Goal: Task Accomplishment & Management: Use online tool/utility

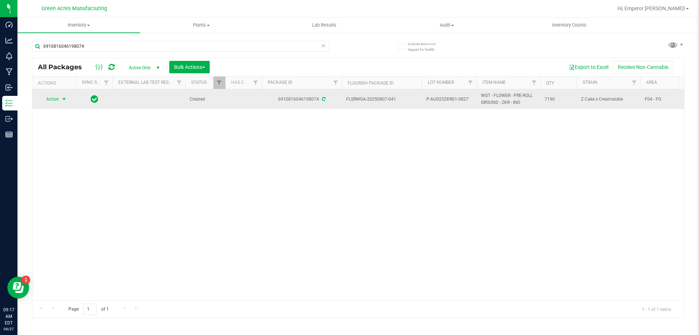
type input "6910816046198074"
click at [63, 96] on span "select" at bounding box center [64, 99] width 6 height 6
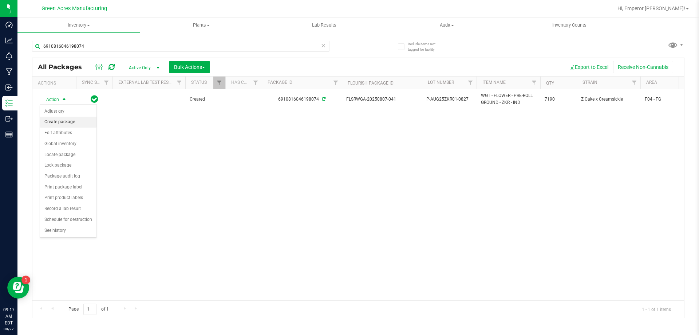
click at [76, 120] on li "Create package" at bounding box center [68, 122] width 56 height 11
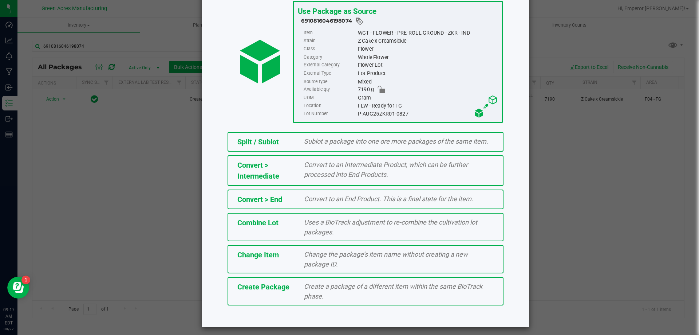
scroll to position [52, 0]
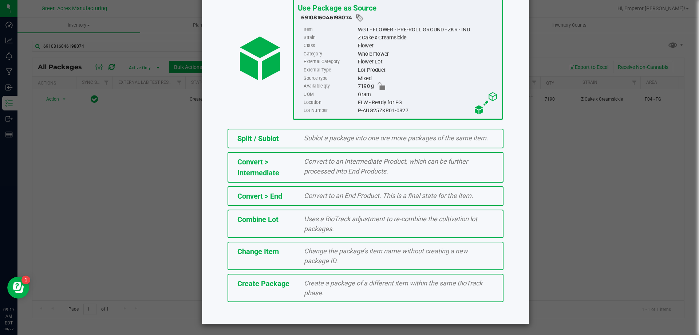
click at [287, 281] on div "Create Package" at bounding box center [265, 283] width 67 height 11
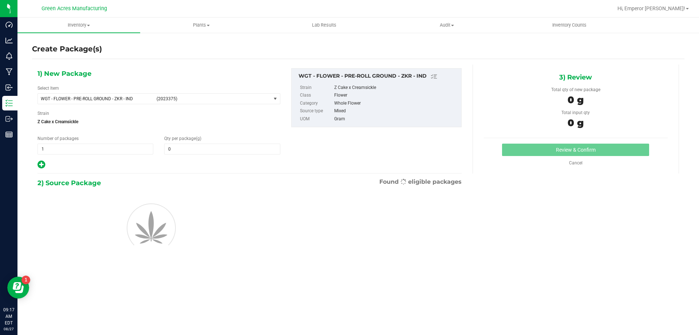
type input "0.0000"
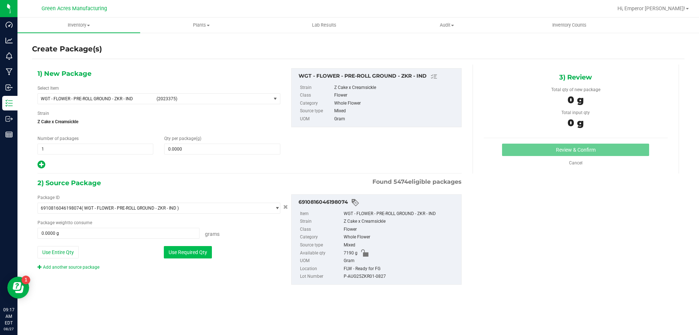
click at [204, 249] on button "Use Required Qty" at bounding box center [188, 252] width 48 height 12
click at [67, 256] on button "Use Entire Qty" at bounding box center [58, 252] width 41 height 12
type input "7190.0000 g"
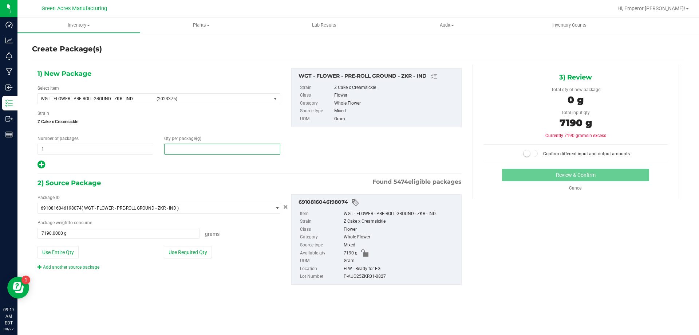
click at [194, 151] on span at bounding box center [222, 148] width 116 height 11
type input "7190"
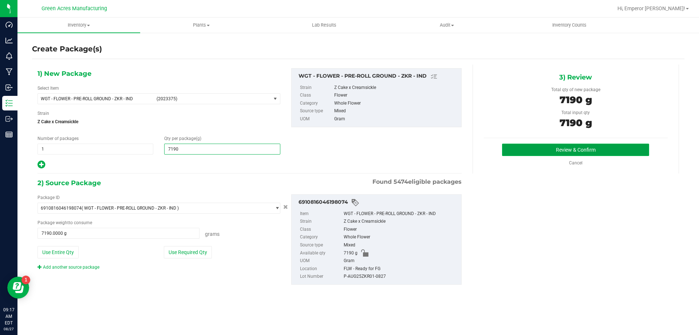
type input "7,190.0000"
click at [597, 146] on button "Review & Confirm" at bounding box center [575, 149] width 147 height 12
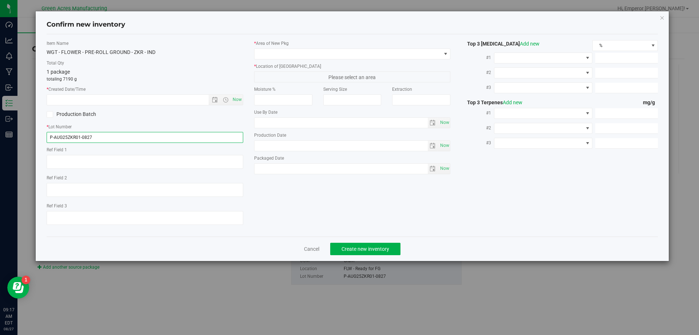
click at [53, 136] on input "P-AUG25ZKR01-0827" at bounding box center [145, 137] width 197 height 11
type input "5-AUG25ZKR01-0827"
click at [235, 101] on span "Now" at bounding box center [237, 99] width 12 height 11
type input "[DATE] 9:17 AM"
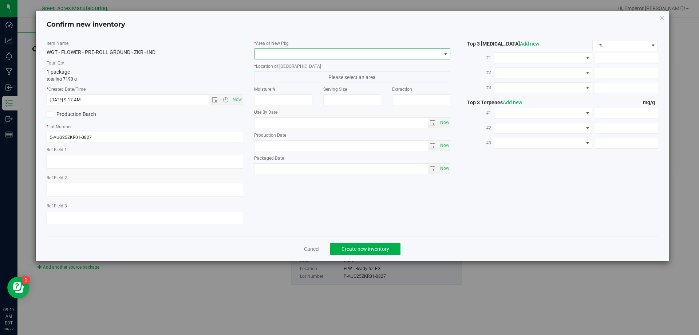
click at [279, 50] on span at bounding box center [348, 54] width 187 height 10
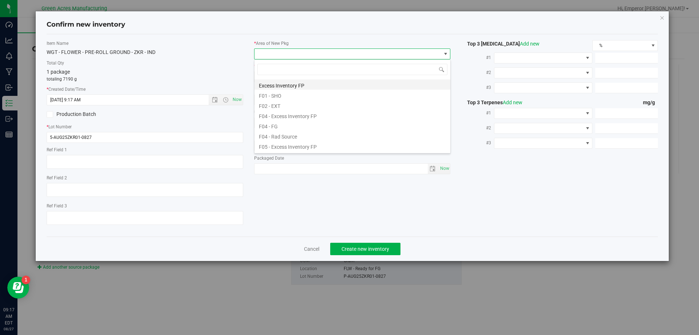
scroll to position [36, 0]
click at [287, 109] on li "F04 - FG" at bounding box center [353, 108] width 196 height 10
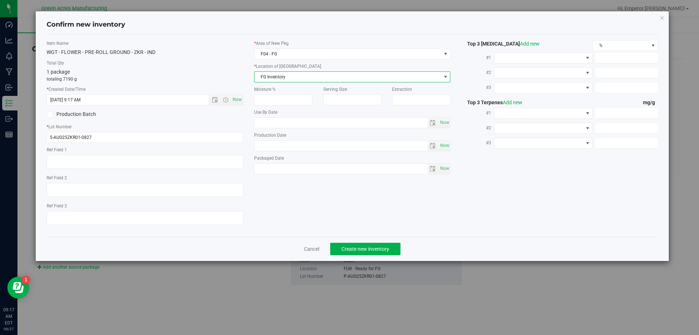
click at [297, 79] on span "FG Inventory" at bounding box center [348, 77] width 187 height 10
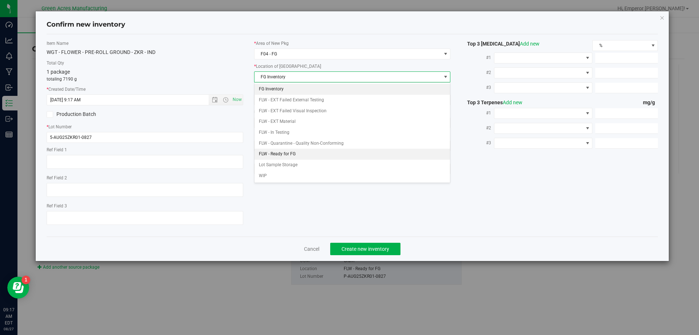
click at [294, 155] on li "FLW - Ready for FG" at bounding box center [353, 154] width 196 height 11
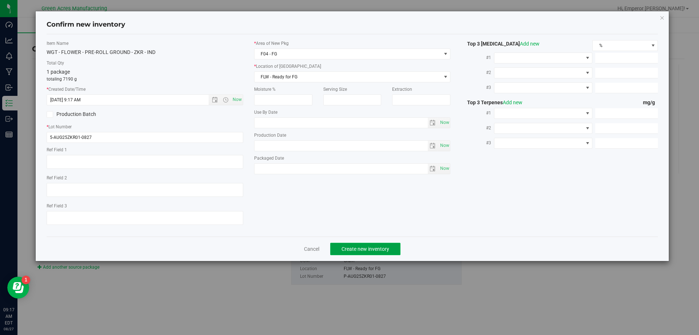
click at [350, 249] on span "Create new inventory" at bounding box center [366, 249] width 48 height 6
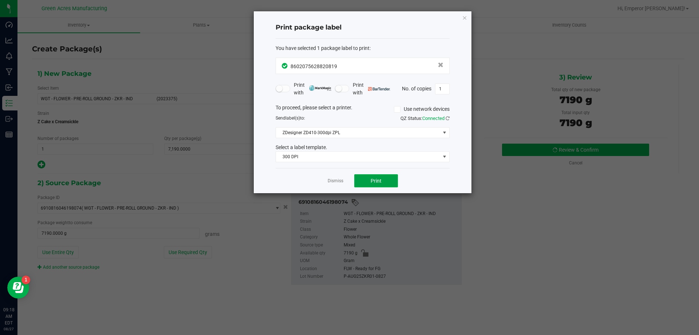
click at [381, 182] on span "Print" at bounding box center [376, 181] width 11 height 6
click at [469, 17] on div "Print package label You have selected 1 package label to print : 86020756288208…" at bounding box center [363, 102] width 218 height 182
click at [464, 19] on icon "button" at bounding box center [464, 17] width 5 height 9
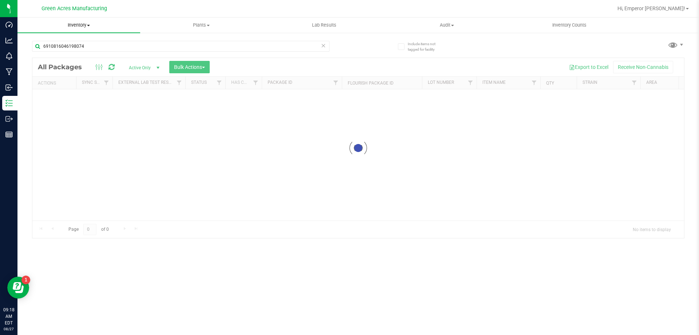
click at [70, 24] on span "Inventory" at bounding box center [78, 25] width 123 height 7
click at [88, 85] on li "From bill of materials" at bounding box center [78, 87] width 123 height 9
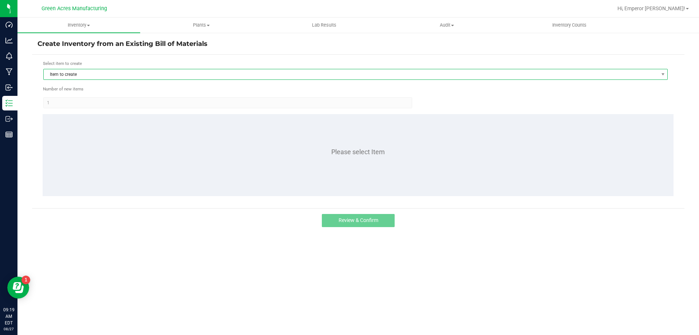
click at [93, 78] on span "Item to create" at bounding box center [351, 74] width 615 height 10
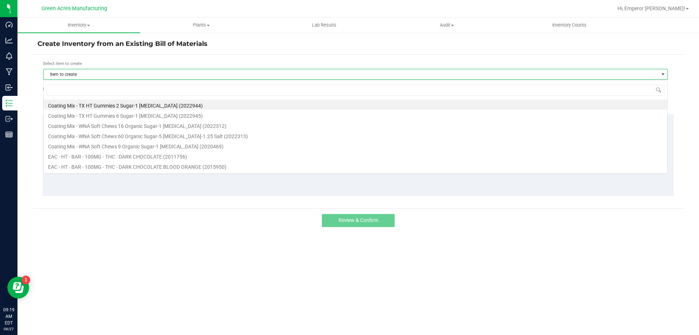
scroll to position [11, 625]
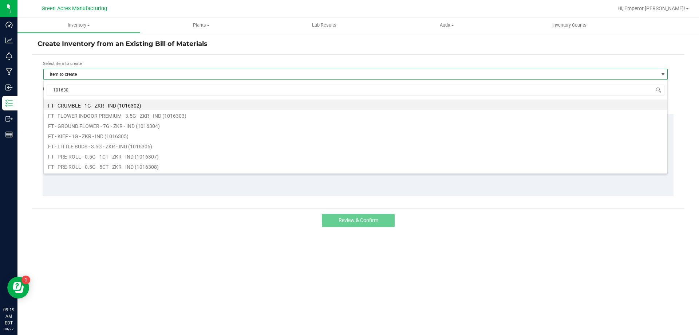
type input "1016308"
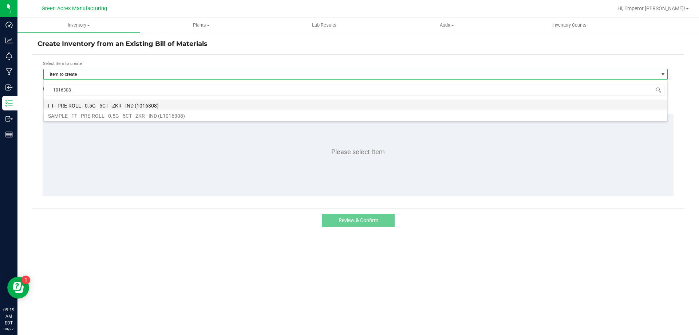
click at [127, 103] on li "FT - PRE-ROLL - 0.5G - 5CT - ZKR - IND (1016308)" at bounding box center [356, 104] width 624 height 10
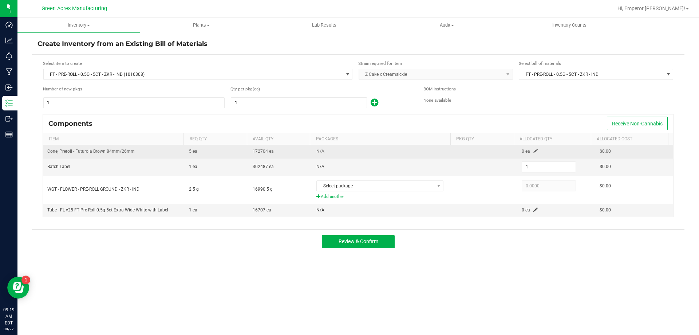
click at [534, 150] on span at bounding box center [536, 151] width 4 height 4
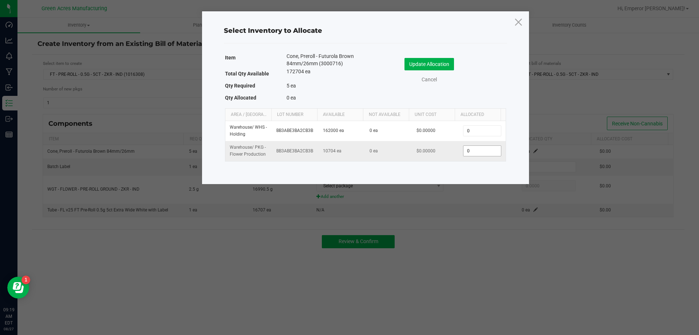
click at [465, 149] on input "0" at bounding box center [482, 151] width 37 height 10
type input "5"
click at [453, 66] on button "Update Allocation" at bounding box center [430, 64] width 50 height 12
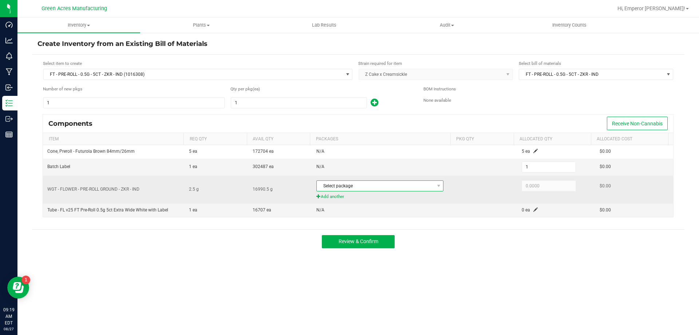
click at [427, 190] on span "Select package" at bounding box center [375, 186] width 117 height 10
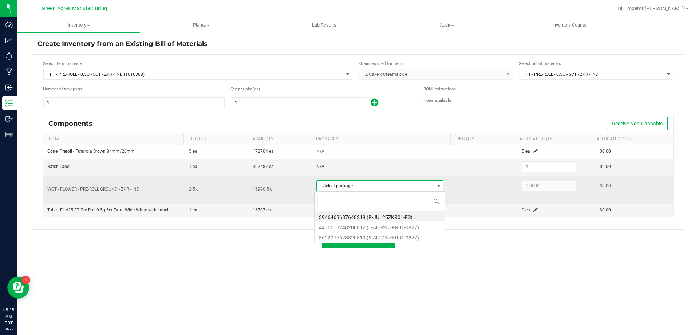
scroll to position [11, 126]
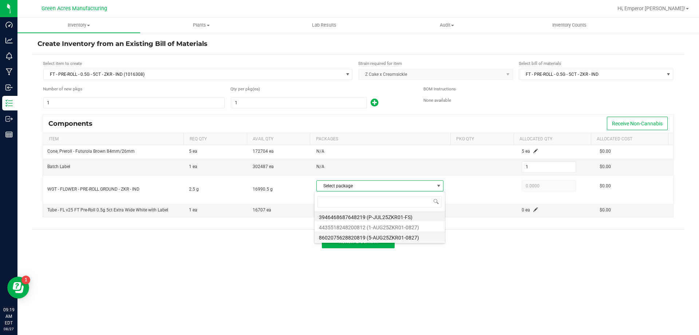
click at [408, 237] on li "8602075628820819 (5-AUG25ZKR01-0827)" at bounding box center [380, 236] width 130 height 10
type input "2.5000"
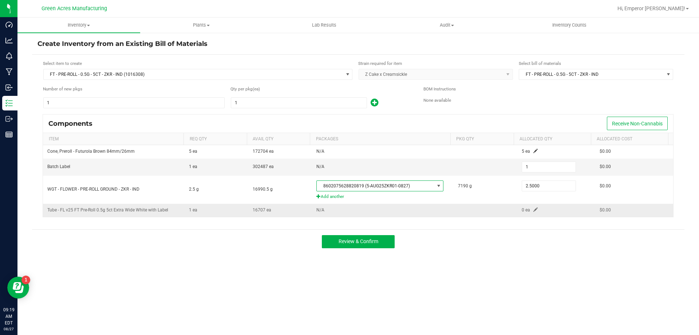
click at [534, 209] on span at bounding box center [536, 209] width 4 height 4
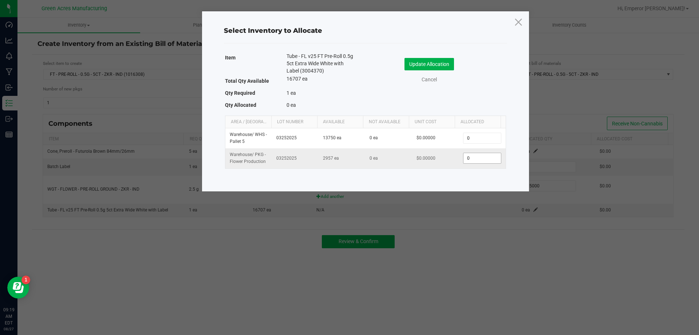
click at [493, 153] on input "0" at bounding box center [482, 158] width 37 height 10
type input "1"
click at [450, 64] on button "Update Allocation" at bounding box center [430, 64] width 50 height 12
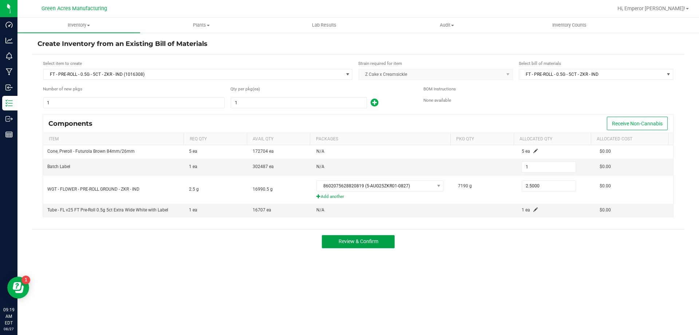
click at [383, 242] on button "Review & Confirm" at bounding box center [358, 241] width 73 height 13
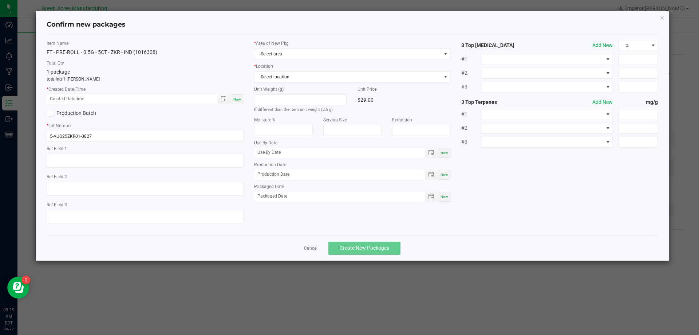
click at [237, 97] on span "Now" at bounding box center [237, 99] width 8 height 4
type input "[DATE] 09:19 AM"
click at [279, 48] on span "Select area" at bounding box center [352, 53] width 197 height 11
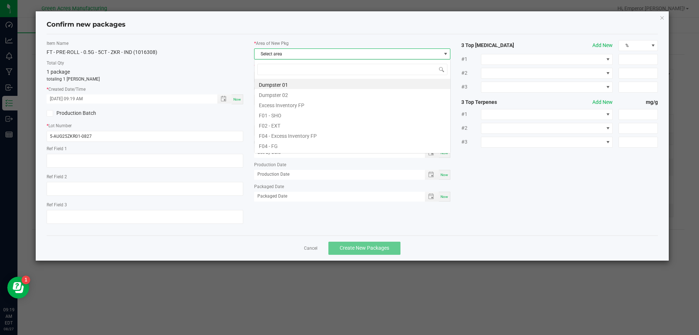
scroll to position [11, 197]
click at [269, 144] on li "F04 - FG" at bounding box center [353, 145] width 196 height 10
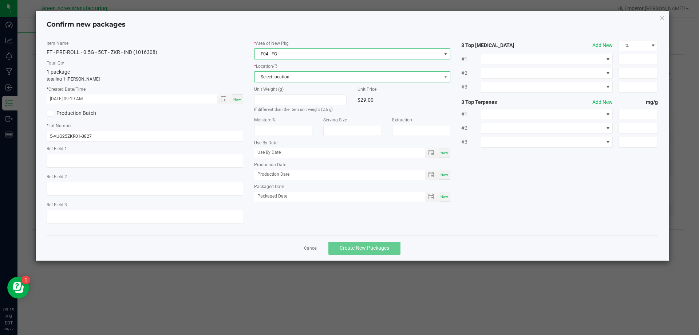
click at [283, 75] on span "Select location" at bounding box center [348, 77] width 187 height 10
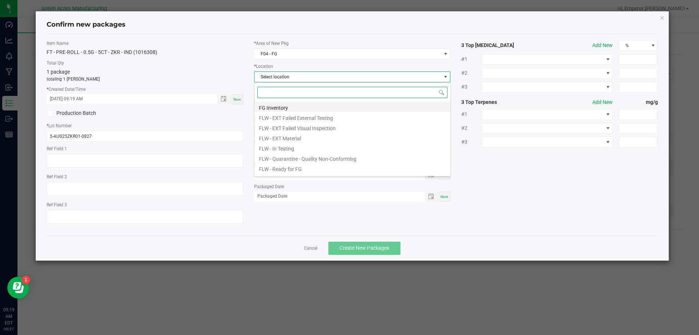
click at [283, 105] on li "FG Inventory" at bounding box center [353, 107] width 196 height 10
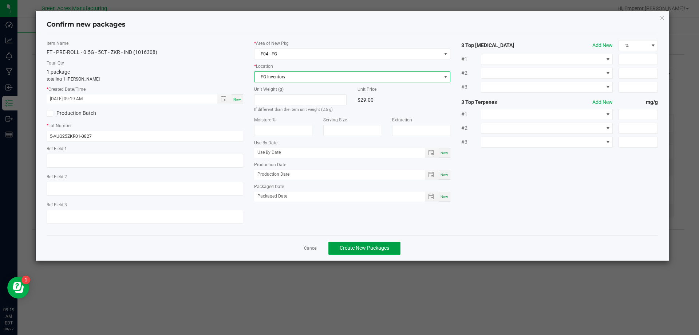
click at [347, 245] on span "Create New Packages" at bounding box center [365, 248] width 50 height 6
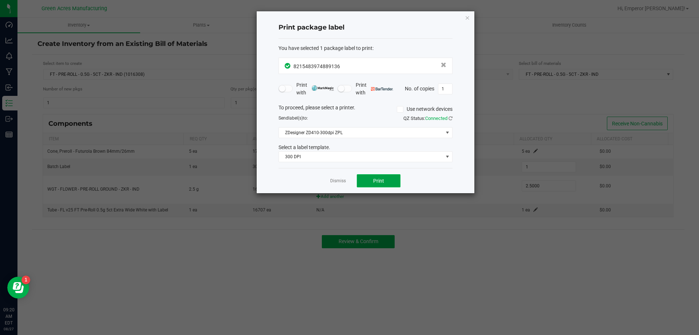
click at [385, 179] on button "Print" at bounding box center [379, 180] width 44 height 13
click at [467, 17] on icon "button" at bounding box center [467, 17] width 5 height 9
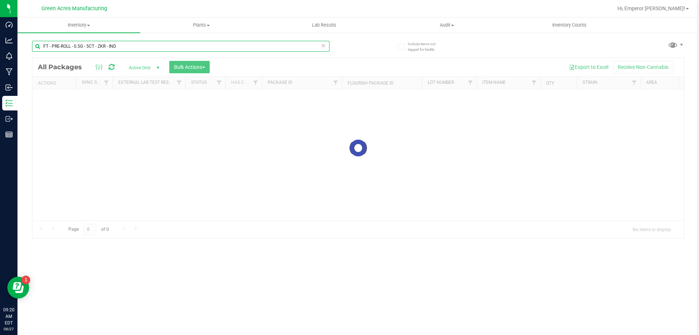
click at [155, 46] on input "FT - PRE-ROLL - 0.5G - 5CT - ZKR - IND" at bounding box center [181, 46] width 298 height 11
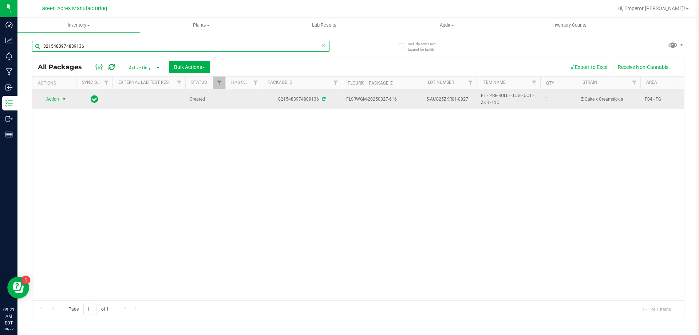
type input "8215483974889136"
click at [59, 99] on span "Action" at bounding box center [50, 99] width 20 height 10
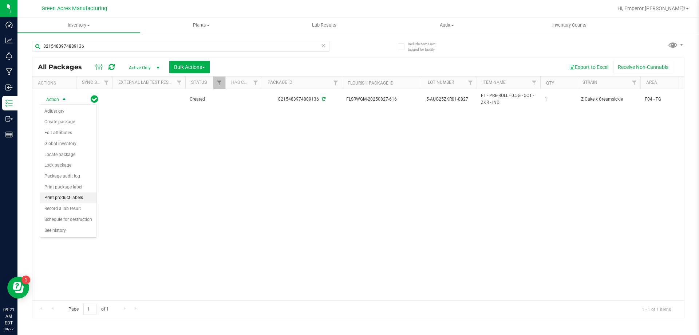
click at [74, 196] on li "Print product labels" at bounding box center [68, 197] width 56 height 11
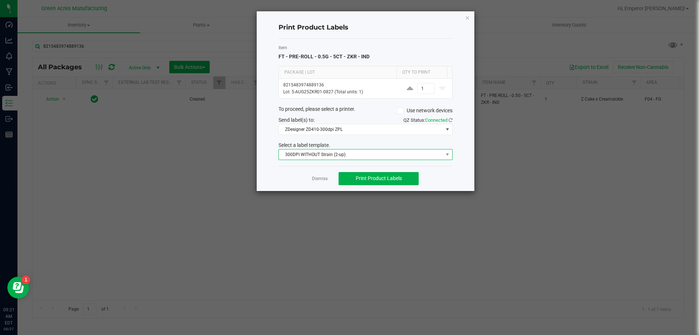
click at [359, 154] on span "300DPI WITHOUT Strain (2-up)" at bounding box center [361, 154] width 164 height 10
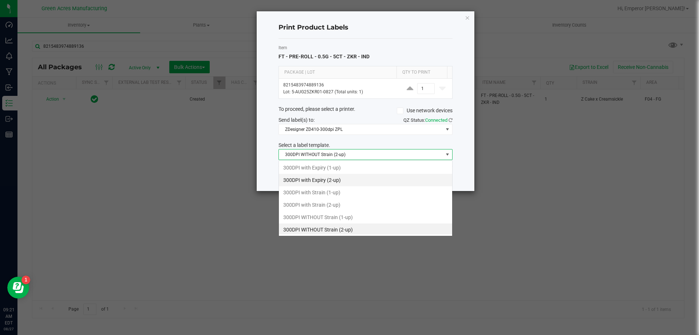
scroll to position [1, 0]
click at [346, 207] on li "300DPI with Strain (2-up)" at bounding box center [365, 203] width 173 height 12
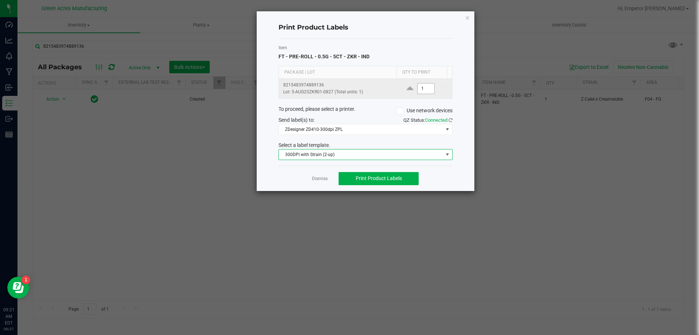
click at [422, 93] on input "1" at bounding box center [426, 88] width 17 height 10
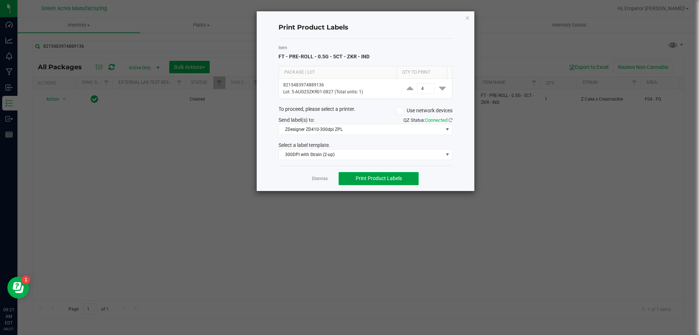
click at [414, 177] on button "Print Product Labels" at bounding box center [379, 178] width 80 height 13
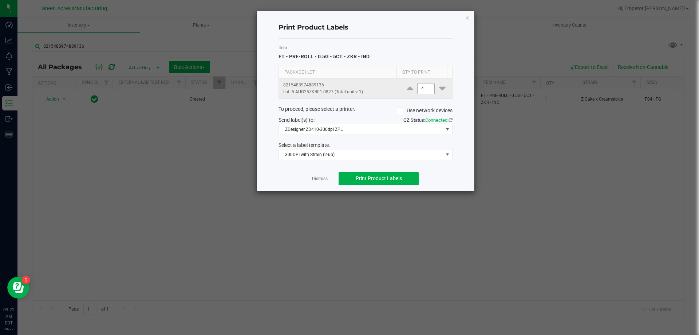
click at [423, 84] on input "4" at bounding box center [426, 88] width 17 height 10
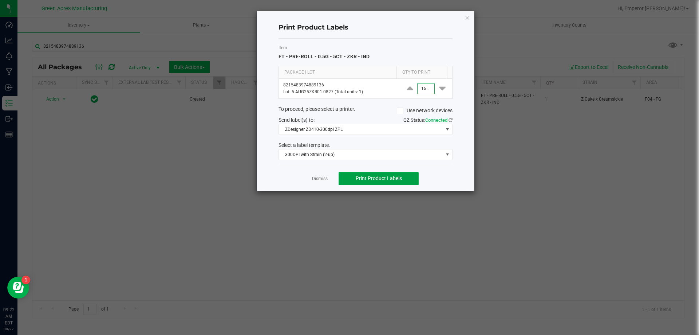
type input "1,500"
click at [412, 176] on button "Print Product Labels" at bounding box center [379, 178] width 80 height 13
